Goal: Task Accomplishment & Management: Use online tool/utility

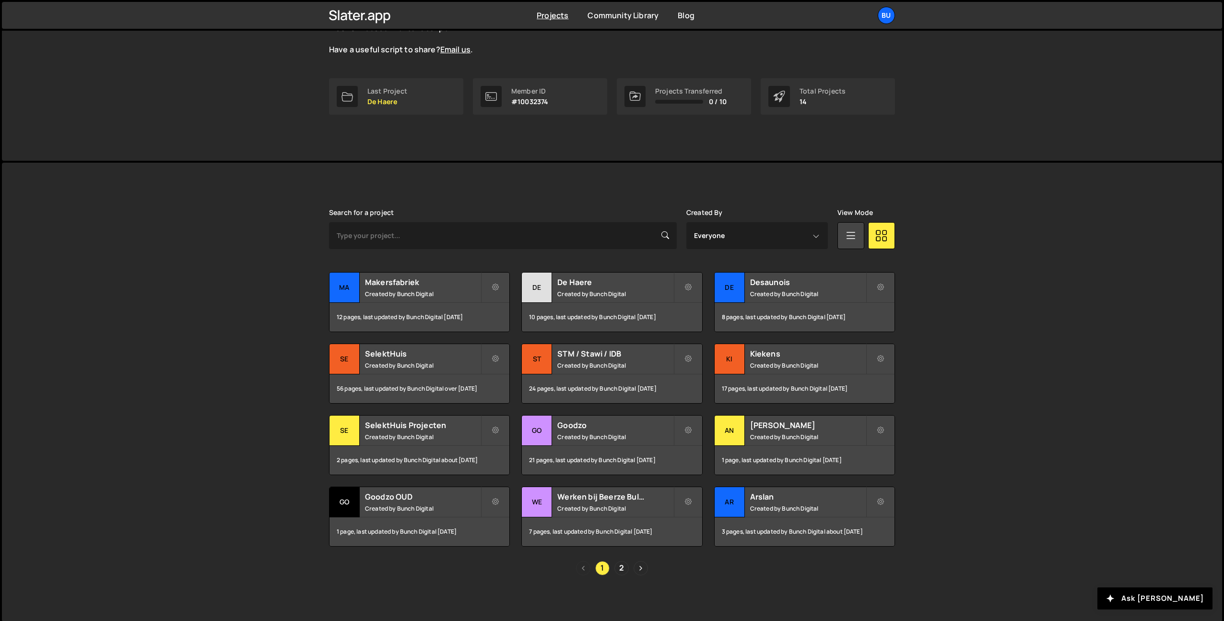
scroll to position [116, 0]
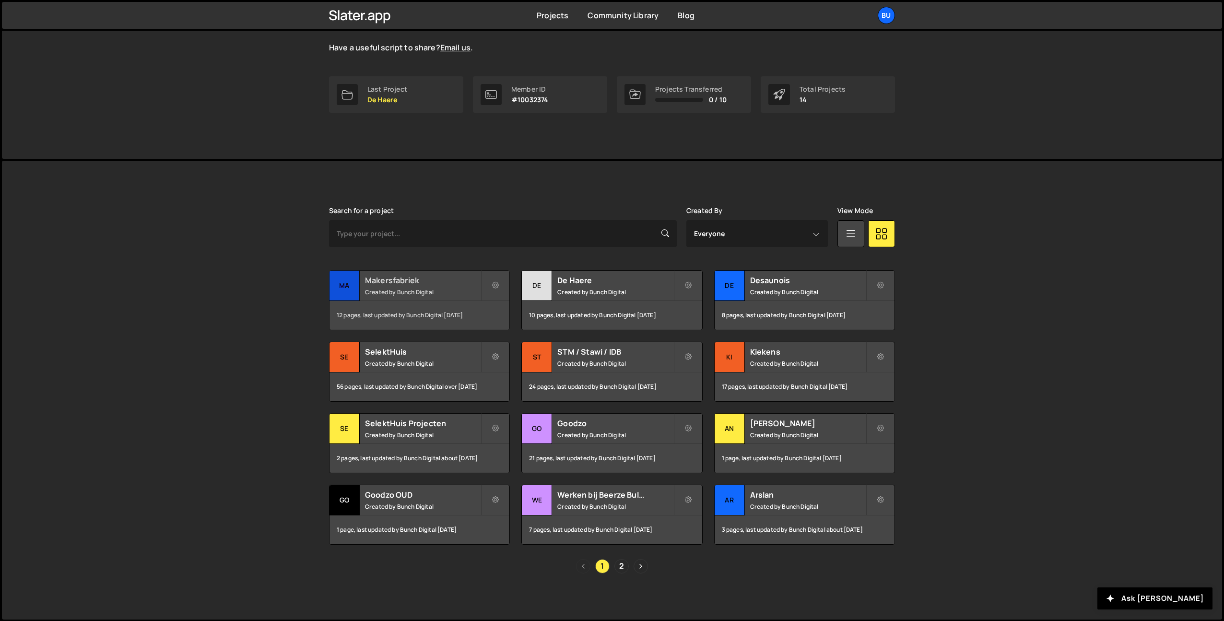
click at [409, 283] on h2 "Makersfabriek" at bounding box center [423, 280] width 116 height 11
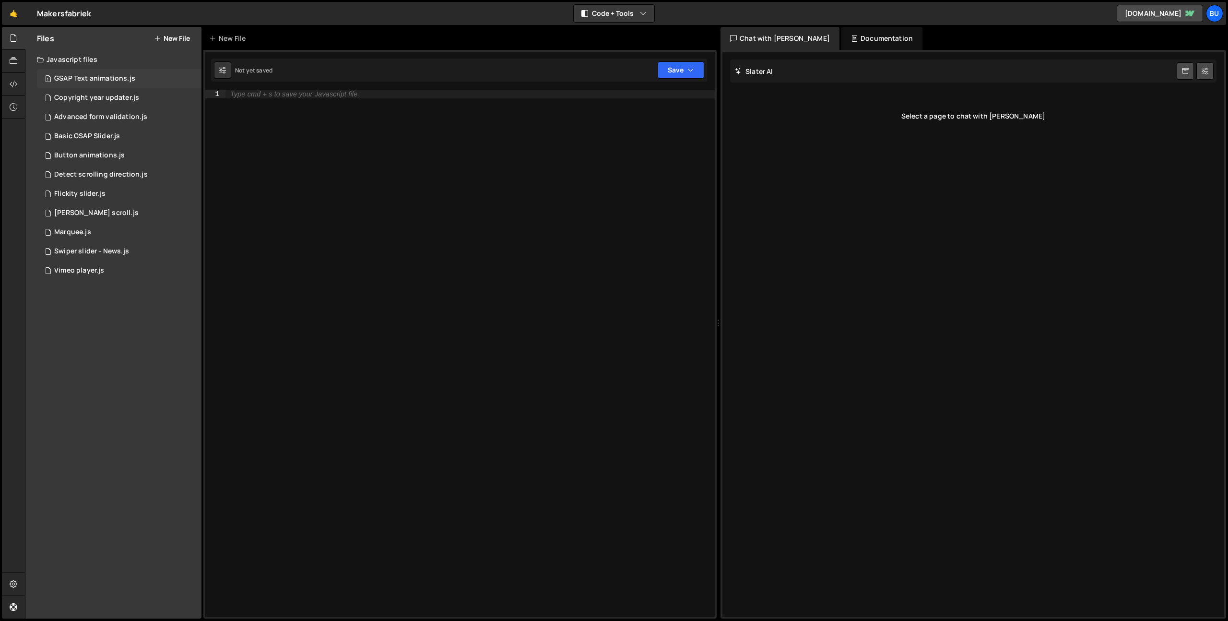
click at [94, 75] on div "GSAP Text animations.js" at bounding box center [94, 78] width 81 height 9
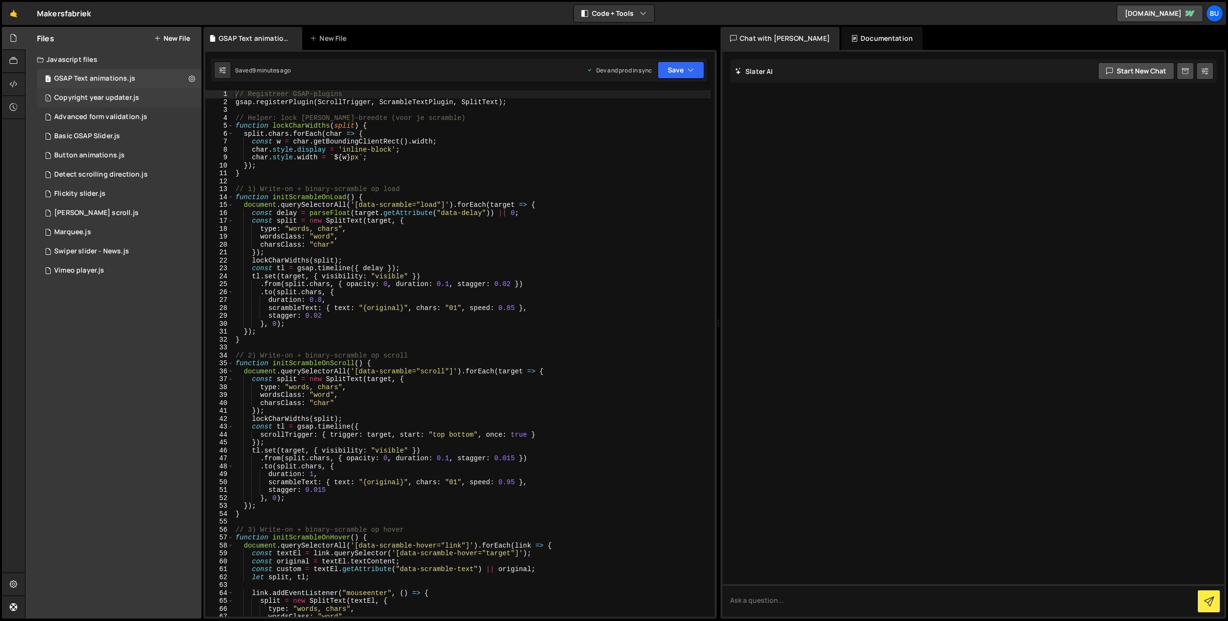
click at [96, 94] on div "Copyright year updater.js" at bounding box center [96, 98] width 85 height 9
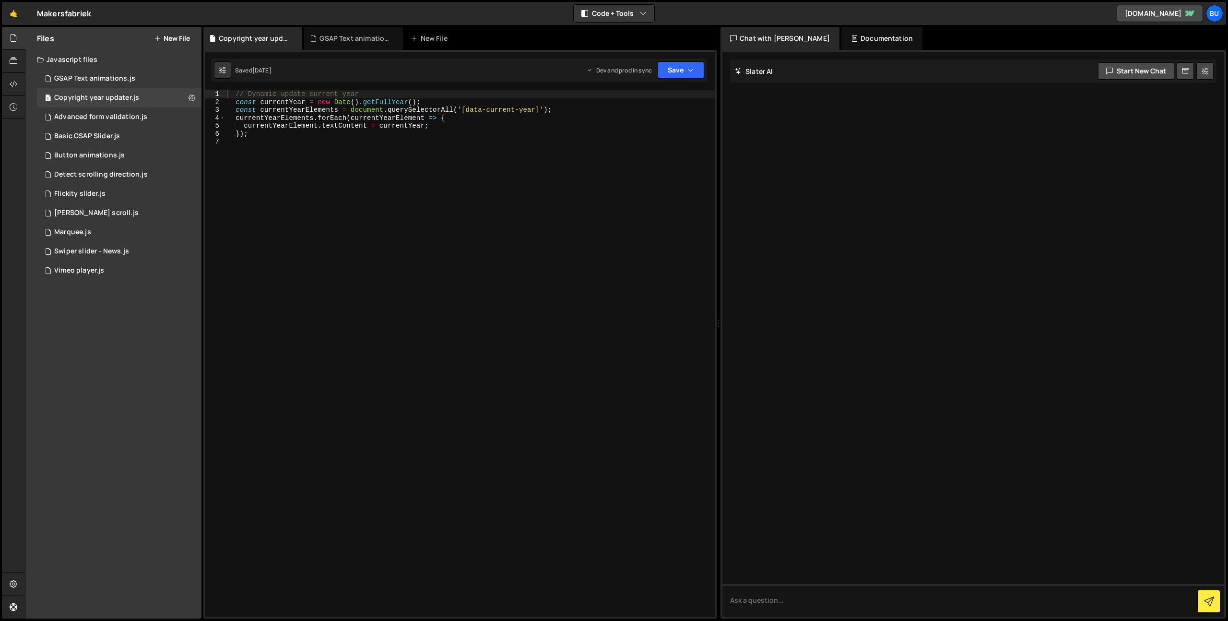
click at [471, 183] on div "// Dynamic update current year const currentYear = new Date ( ) . getFullYear (…" at bounding box center [469, 361] width 489 height 542
